Goal: Contribute content

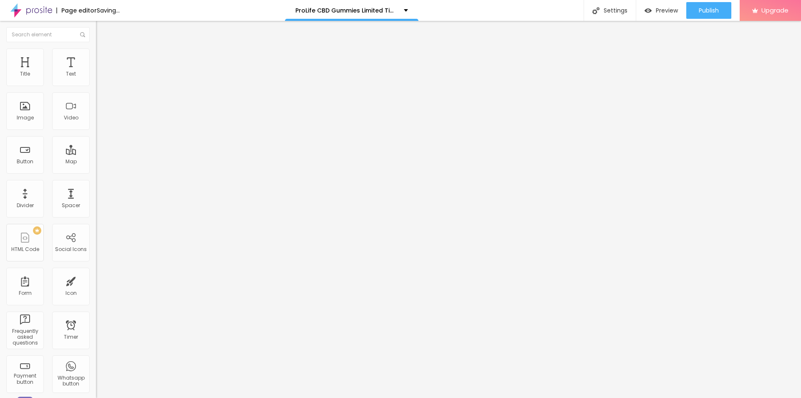
click at [96, 123] on button "button" at bounding box center [102, 119] width 12 height 9
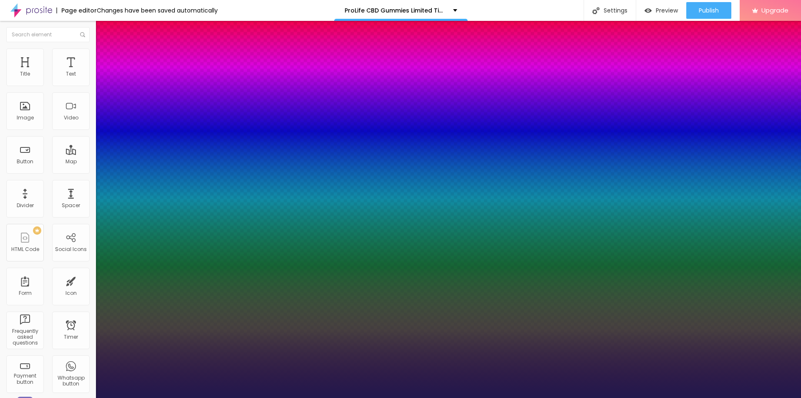
type input "1"
type input "18"
type input "1"
type input "19"
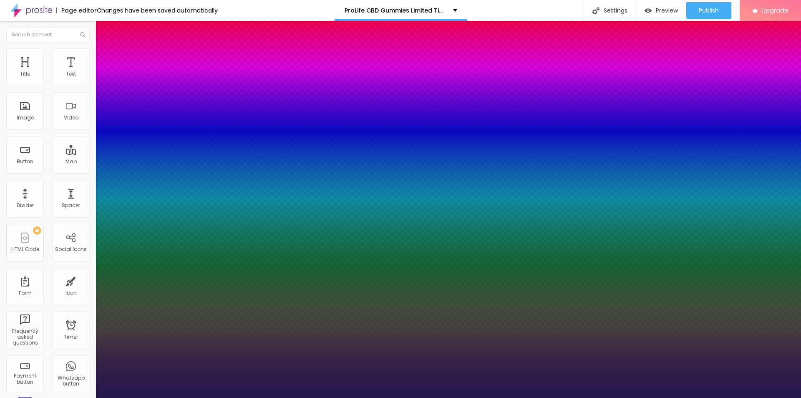
type input "19"
type input "1"
type input "21"
type input "1"
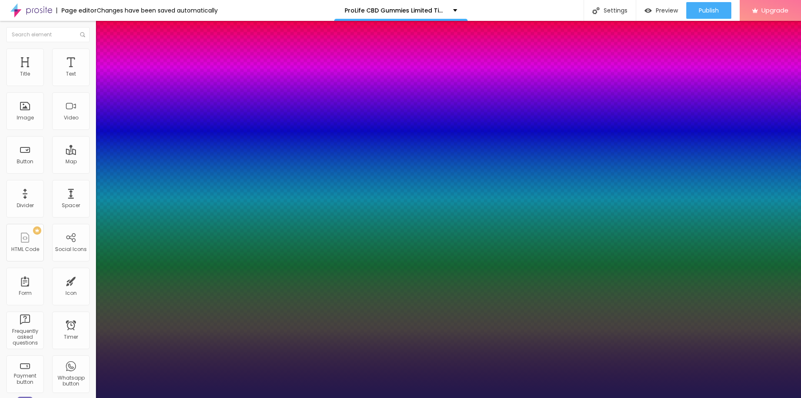
type input "22"
type input "1"
type input "29"
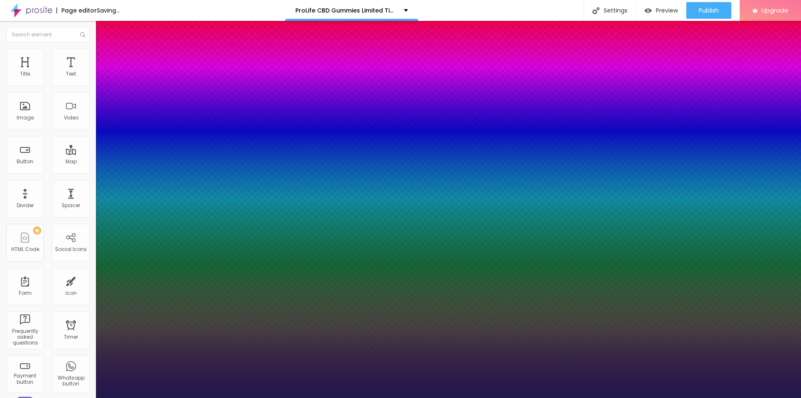
type input "1"
drag, startPoint x: 113, startPoint y: 234, endPoint x: 121, endPoint y: 234, distance: 7.5
type input "29"
click at [487, 397] on div at bounding box center [400, 398] width 801 height 0
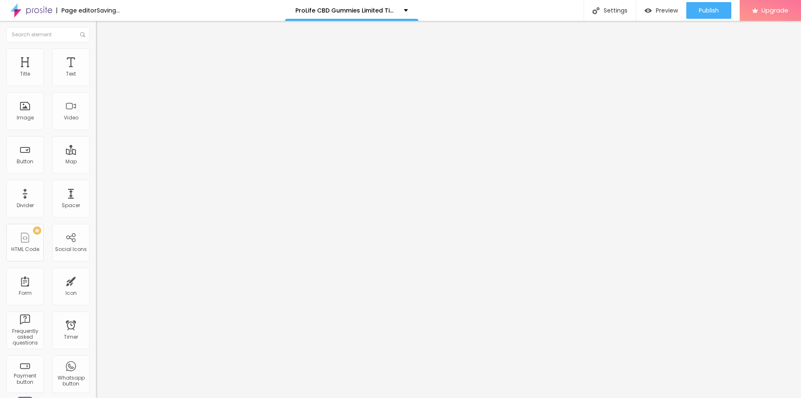
click at [96, 72] on span "Add image" at bounding box center [113, 68] width 34 height 7
click at [96, 76] on div "Image description (Alt)" at bounding box center [144, 73] width 96 height 5
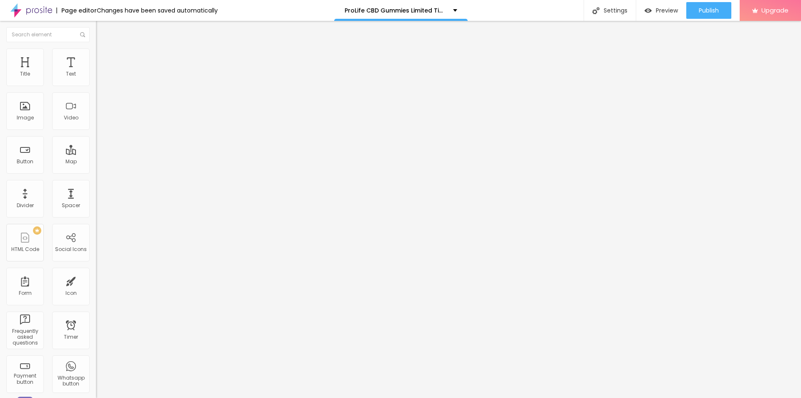
click at [96, 84] on input "text" at bounding box center [146, 80] width 100 height 8
paste input "Pro Life CBD Gummies"
type input "Pro Life CBD Gummies"
click at [96, 171] on input "https://" at bounding box center [146, 167] width 100 height 8
paste input "[DOMAIN_NAME][URL]"
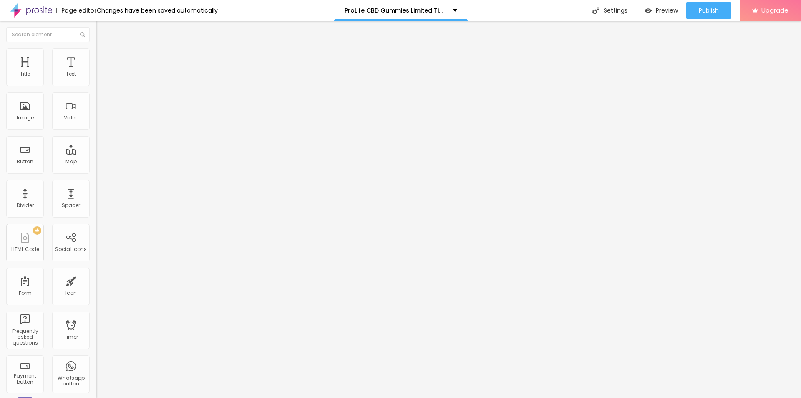
scroll to position [0, 57]
type input "[URL][DOMAIN_NAME]"
click at [96, 50] on img at bounding box center [100, 52] width 8 height 8
type input "95"
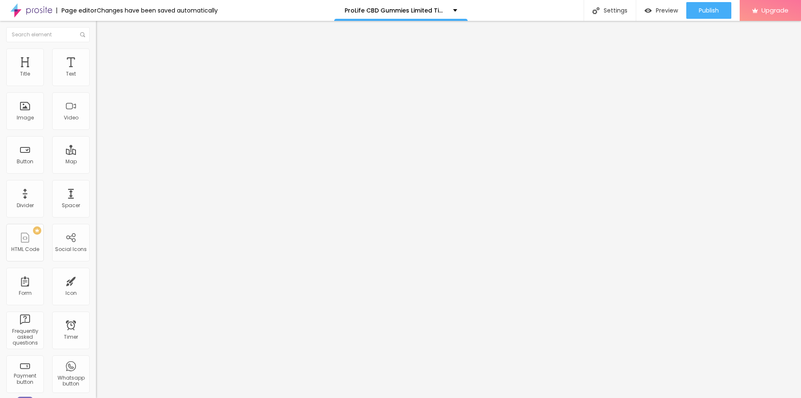
type input "95"
type input "90"
type input "85"
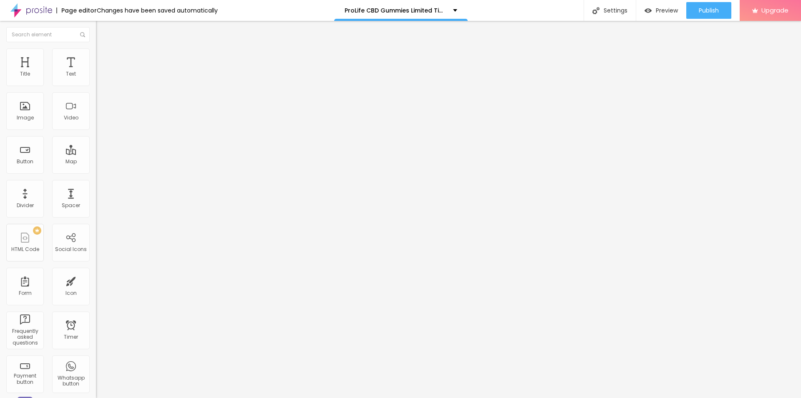
type input "80"
type input "75"
type input "70"
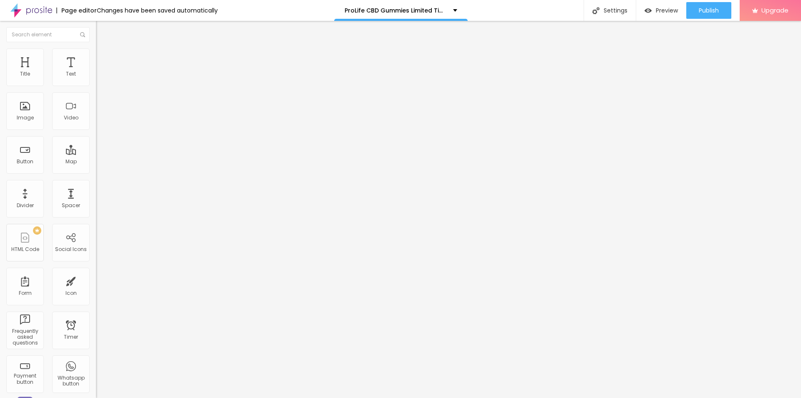
type input "70"
type input "65"
type input "60"
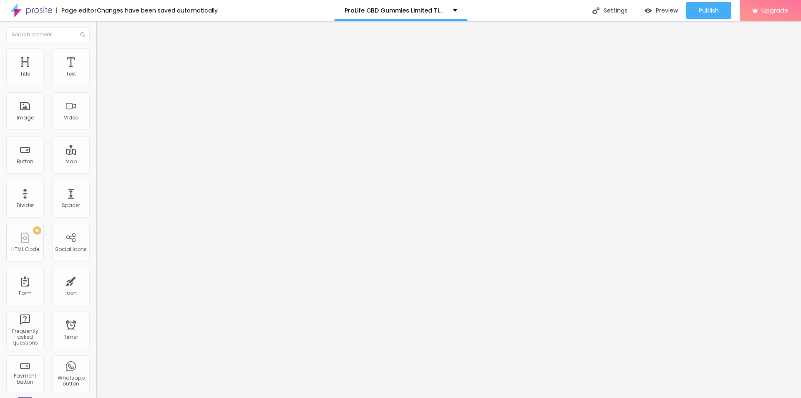
type input "55"
type input "50"
type input "55"
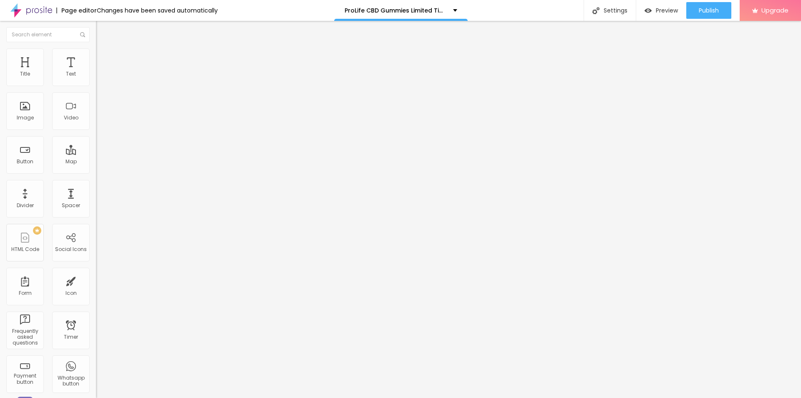
drag, startPoint x: 87, startPoint y: 91, endPoint x: 47, endPoint y: 90, distance: 39.6
type input "55"
click at [96, 86] on input "range" at bounding box center [123, 82] width 54 height 7
click at [605, 8] on div "Settings" at bounding box center [610, 10] width 52 height 21
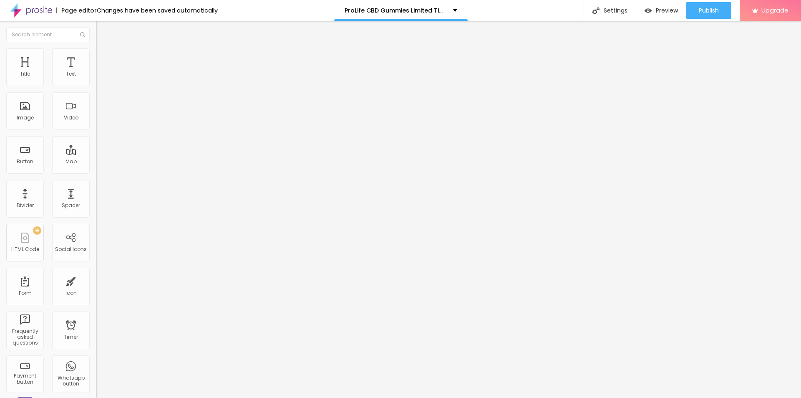
paste input "Pro Life CBD Gummies"
paste input "What To Know Before Using It?"
type input "Pro Life CBD Gummies What To Know Before Using It?"
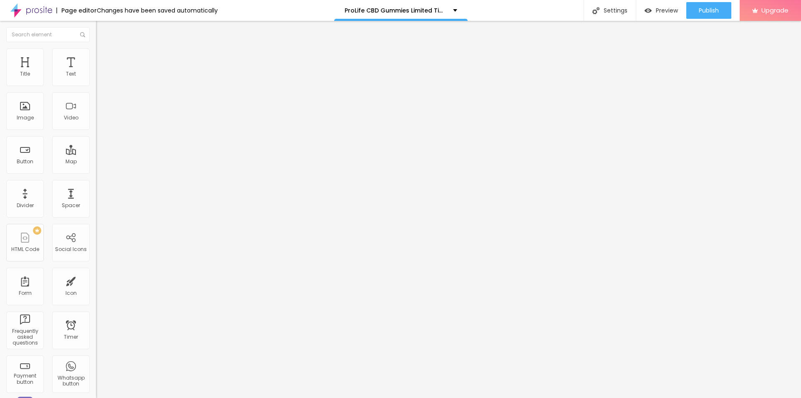
paste textarea "Pro Life CBD Gummies Reviews – These phrases sound frightening and frightening:…"
type textarea "Pro Life CBD Gummies Reviews – These phrases sound frightening and frightening:…"
drag, startPoint x: 388, startPoint y: 204, endPoint x: 300, endPoint y: 205, distance: 88.0
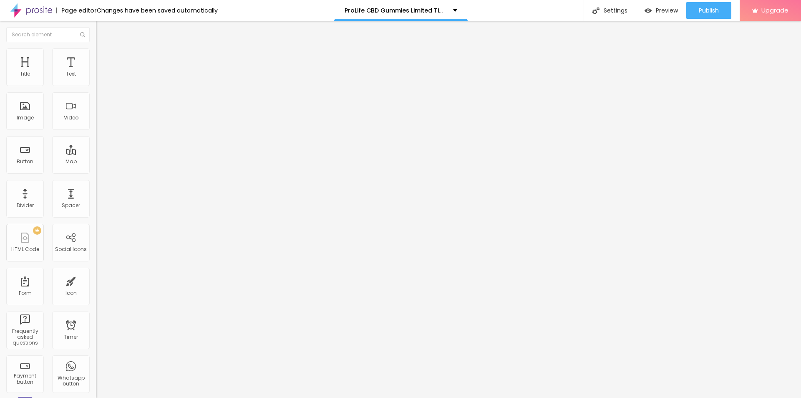
paste textarea "Pro Life CBD Gummies"
type textarea "Pro Life CBD Gummies"
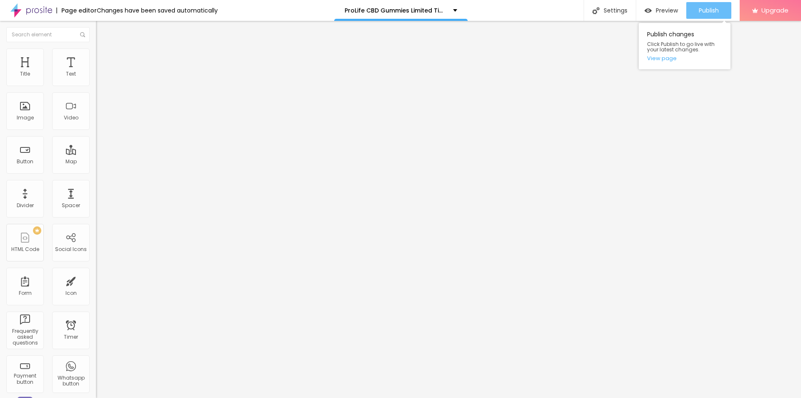
click at [721, 15] on button "Publish" at bounding box center [708, 10] width 45 height 17
click at [704, 15] on div "Publish" at bounding box center [709, 10] width 20 height 17
click at [666, 60] on link "View page" at bounding box center [684, 57] width 75 height 5
